Goal: Use online tool/utility: Use online tool/utility

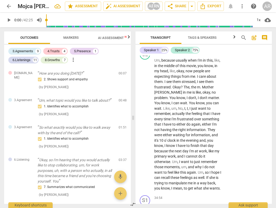
scroll to position [4904, 0]
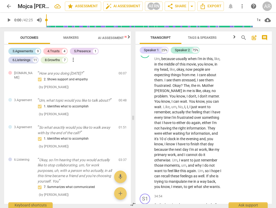
click at [17, 52] on div "3.Agreements" at bounding box center [22, 51] width 21 height 5
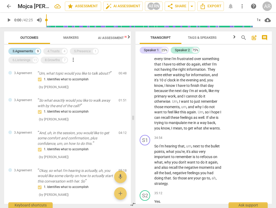
scroll to position [4857, 0]
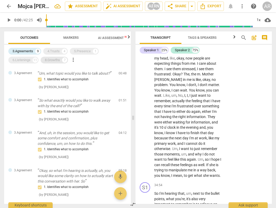
click at [53, 62] on div "8.Growths" at bounding box center [52, 60] width 15 height 5
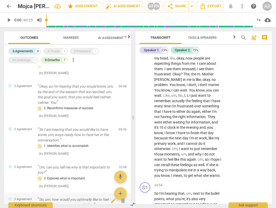
scroll to position [161, 0]
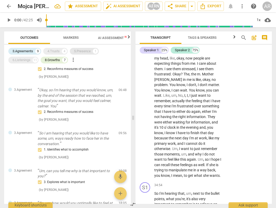
click at [88, 52] on div "5.Presence" at bounding box center [82, 51] width 17 height 5
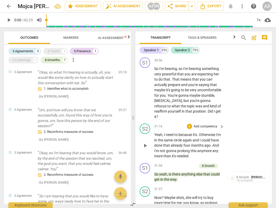
scroll to position [4393, 0]
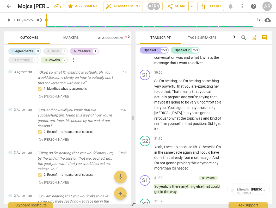
click at [150, 49] on div "Speaker 1" at bounding box center [151, 50] width 15 height 5
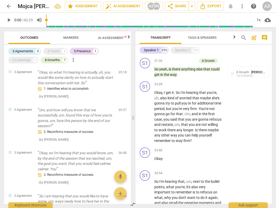
scroll to position [1582, 0]
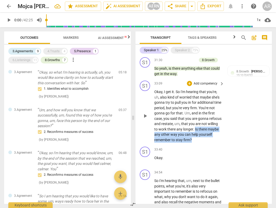
drag, startPoint x: 212, startPoint y: 146, endPoint x: 206, endPoint y: 134, distance: 13.2
click at [206, 134] on p "Okay , I get it . So I'm hearing that you're , uh , also kind of worried that m…" at bounding box center [187, 115] width 67 height 53
click at [209, 139] on div "+" at bounding box center [210, 138] width 5 height 5
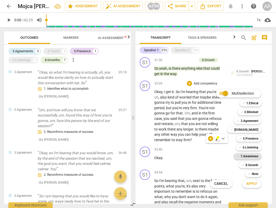
click at [249, 158] on b "7.Awareness" at bounding box center [249, 156] width 18 height 6
click at [241, 157] on b "7.Awareness" at bounding box center [249, 156] width 18 height 6
click at [248, 140] on b "5.Presence" at bounding box center [250, 139] width 15 height 6
click at [246, 186] on span "Apply" at bounding box center [251, 183] width 11 height 5
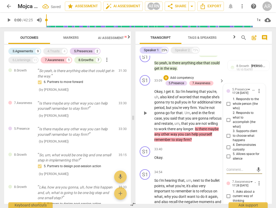
scroll to position [1589, 0]
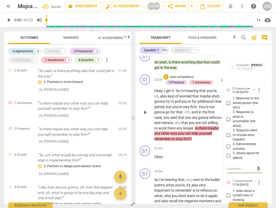
click at [228, 150] on input "4. Demonstrates curiosity" at bounding box center [228, 147] width 8 height 6
checkbox input "true"
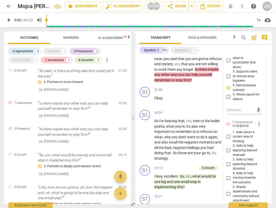
scroll to position [1659, 0]
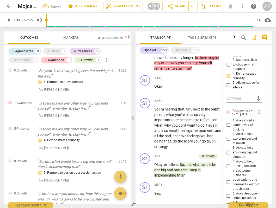
click at [227, 142] on input "2. Asks to help exploring beyond themself" at bounding box center [228, 139] width 8 height 6
checkbox input "true"
click at [227, 128] on input "1. Asks about a current way of thinking" at bounding box center [228, 125] width 8 height 6
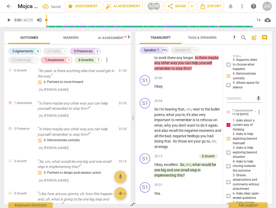
checkbox input "false"
click at [226, 156] on input "3. Asks to help exploring beyond situation" at bounding box center [228, 152] width 8 height 6
checkbox input "true"
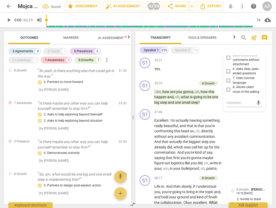
scroll to position [1749, 0]
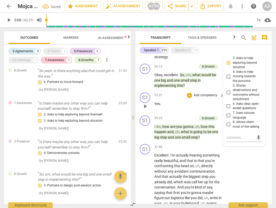
click at [202, 105] on div "35:31 + Add competency keyboard_arrow_right Yes ." at bounding box center [189, 102] width 70 height 19
